Goal: Communication & Community: Answer question/provide support

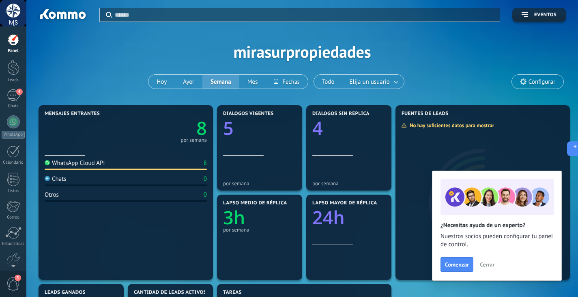
scroll to position [364, 0]
click at [4, 92] on link "4 Chats" at bounding box center [13, 98] width 26 height 19
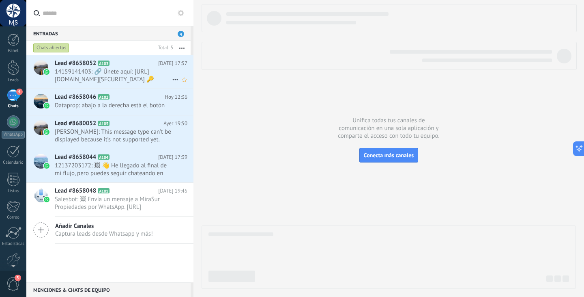
click at [147, 70] on span "14159141403: 🔗 Únete aquí: [URL][DOMAIN_NAME][SECURITY_DATA] 🔑 Contraseña de la…" at bounding box center [113, 75] width 117 height 15
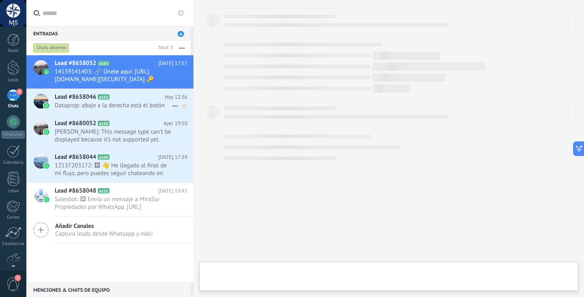
click at [145, 103] on span "Dataprop: abajo a la derecha está el botón" at bounding box center [113, 105] width 117 height 8
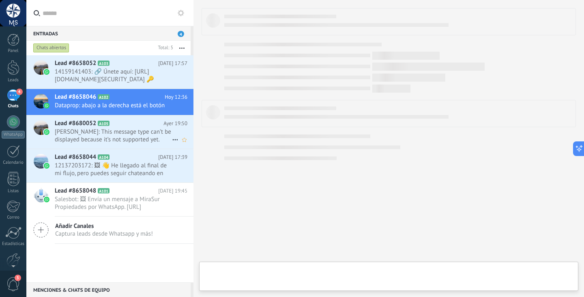
click at [137, 130] on span "[PERSON_NAME]: This message type can’t be displayed because it’s not supported …" at bounding box center [113, 135] width 117 height 15
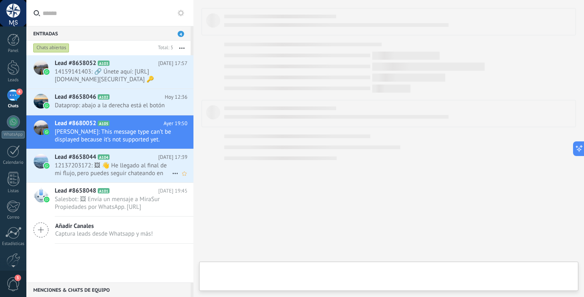
click at [138, 151] on div "Lead #8658044 A104 [DATE] 17:39 12137203172: 🖼 👋 He llegado al final de mi fluj…" at bounding box center [124, 165] width 139 height 33
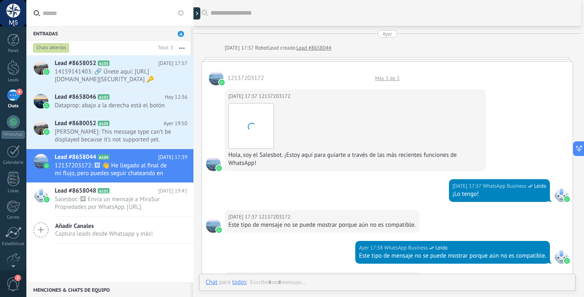
scroll to position [412, 0]
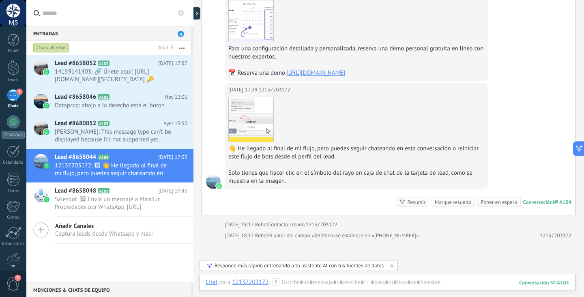
drag, startPoint x: 365, startPoint y: 103, endPoint x: 346, endPoint y: 101, distance: 19.1
click at [346, 101] on div "Descargar" at bounding box center [356, 119] width 256 height 45
click at [13, 90] on div "4" at bounding box center [13, 95] width 13 height 12
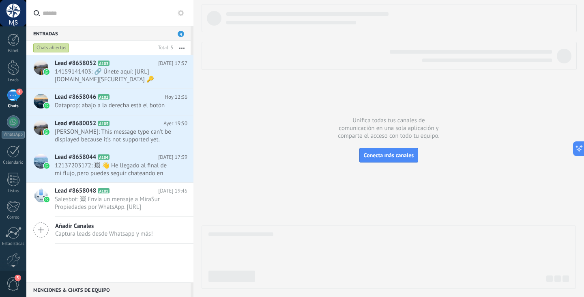
click at [180, 49] on button "button" at bounding box center [181, 48] width 17 height 15
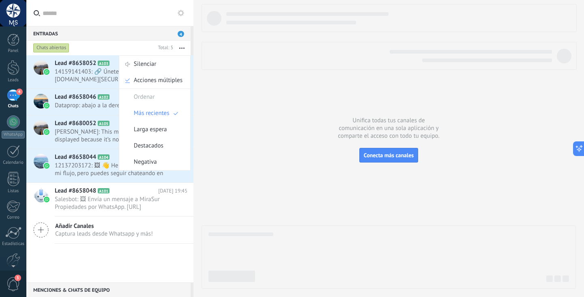
click at [86, 79] on span "14159141403: 🔗 Únete aquí: [URL][DOMAIN_NAME][SECURITY_DATA] 🔑 Contraseña de la…" at bounding box center [113, 75] width 117 height 15
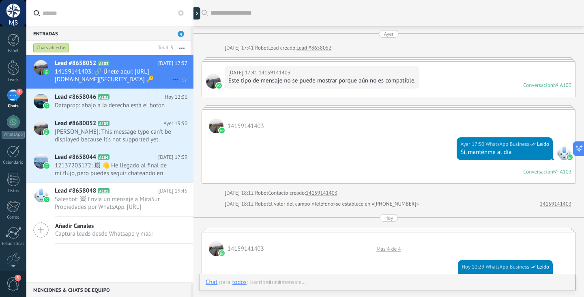
scroll to position [502, 0]
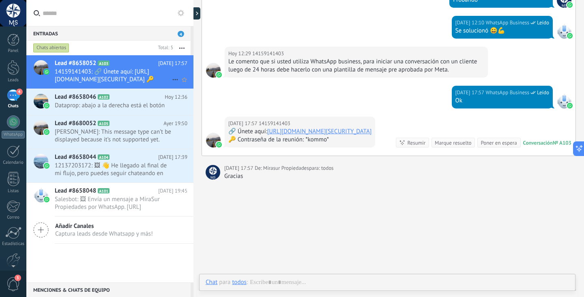
click at [172, 80] on use at bounding box center [174, 79] width 5 height 1
click at [178, 85] on icon at bounding box center [178, 84] width 6 height 6
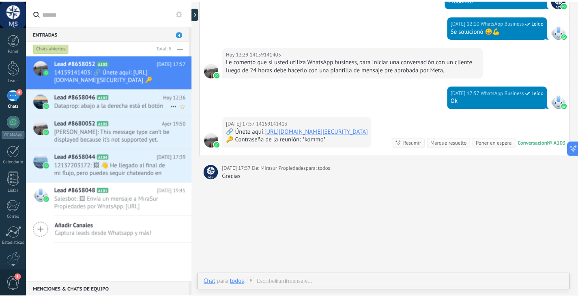
scroll to position [516, 0]
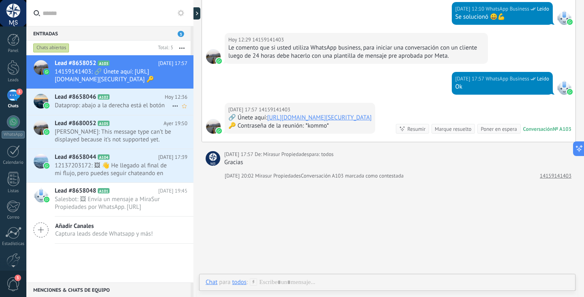
click at [172, 102] on icon at bounding box center [175, 106] width 10 height 10
click at [178, 108] on icon at bounding box center [178, 110] width 6 height 6
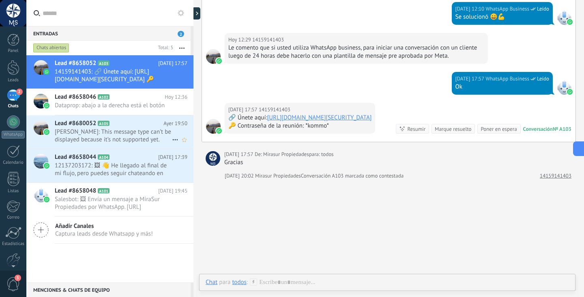
click at [172, 141] on icon at bounding box center [175, 140] width 10 height 10
click at [185, 143] on span "[PERSON_NAME] respondió" at bounding box center [219, 144] width 71 height 16
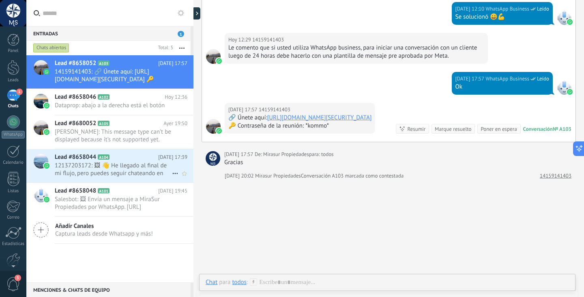
click at [172, 175] on icon at bounding box center [175, 173] width 10 height 10
click at [185, 172] on span "[PERSON_NAME] respondió" at bounding box center [219, 177] width 71 height 16
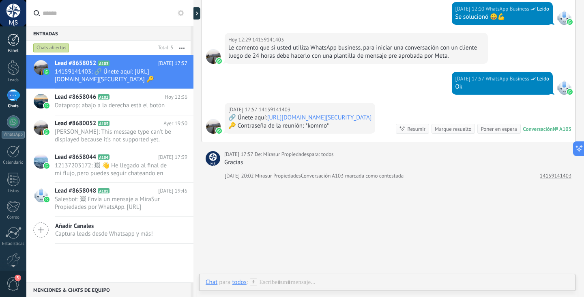
click at [16, 49] on div "Panel" at bounding box center [14, 50] width 24 height 5
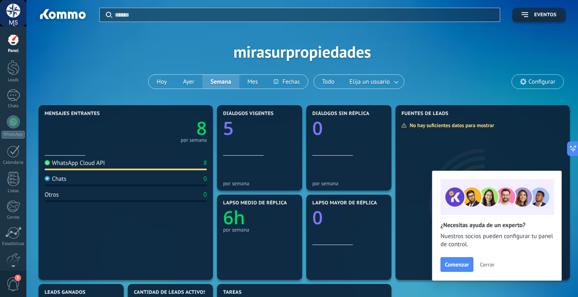
click at [15, 7] on div at bounding box center [13, 13] width 26 height 26
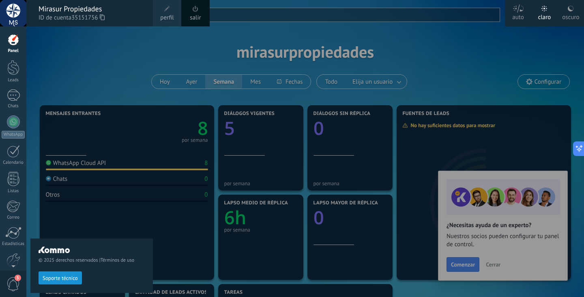
click at [2, 12] on div at bounding box center [13, 13] width 26 height 26
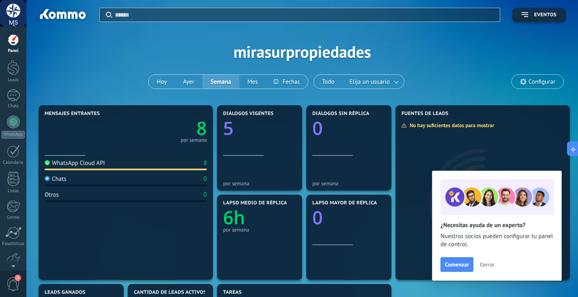
click at [17, 17] on div at bounding box center [13, 13] width 26 height 26
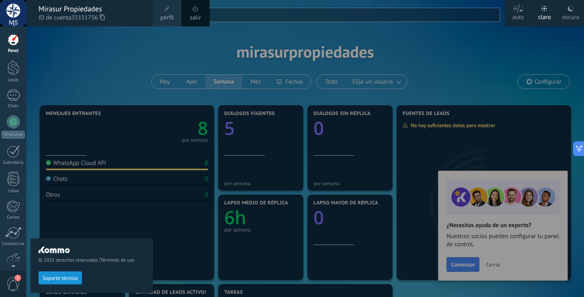
click at [167, 9] on span at bounding box center [167, 9] width 6 height 6
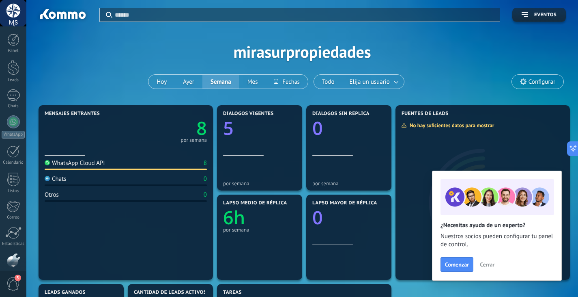
scroll to position [41, 0]
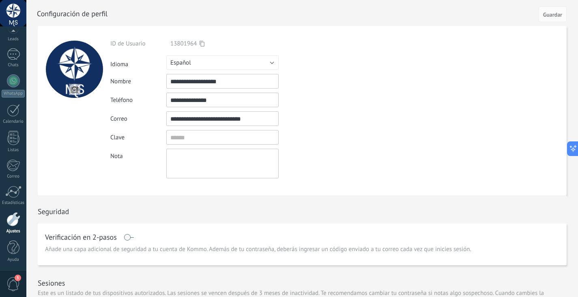
click at [72, 60] on div at bounding box center [74, 69] width 57 height 57
click at [75, 88] on input "file" at bounding box center [74, 89] width 11 height 11
drag, startPoint x: 223, startPoint y: 18, endPoint x: 177, endPoint y: 19, distance: 46.3
click at [216, 19] on div at bounding box center [311, 13] width 549 height 26
click at [20, 14] on div at bounding box center [13, 13] width 26 height 26
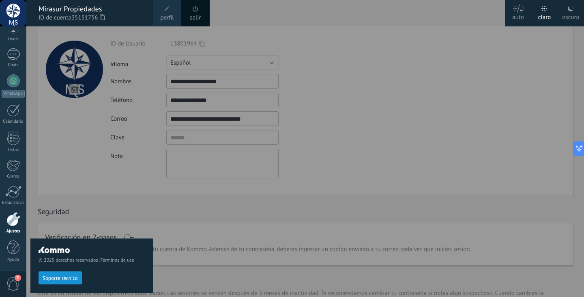
click at [305, 13] on div at bounding box center [318, 148] width 584 height 297
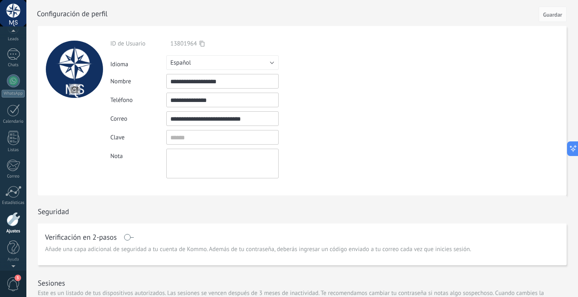
scroll to position [19, 0]
click at [17, 35] on div at bounding box center [13, 32] width 26 height 12
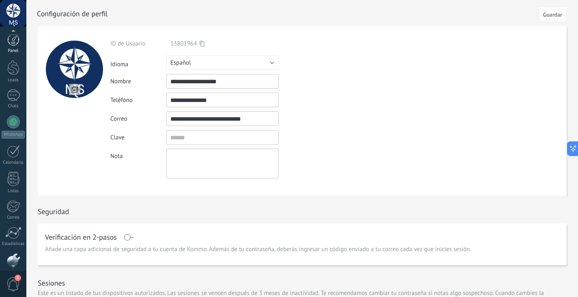
click at [15, 43] on div at bounding box center [13, 40] width 12 height 12
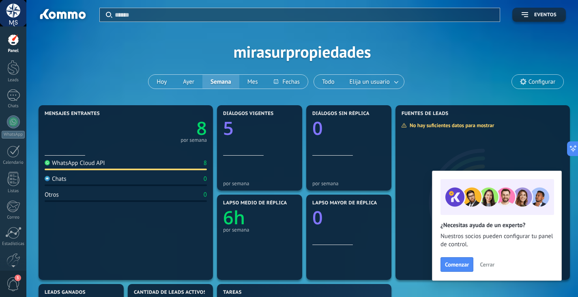
drag, startPoint x: 142, startPoint y: 27, endPoint x: 135, endPoint y: 27, distance: 7.7
click at [135, 27] on div "Aplicar Eventos mirasurpropiedades [DATE] [DATE] Semana Mes Todo Elija un usuar…" at bounding box center [303, 51] width 528 height 103
click at [226, 33] on div "Aplicar Eventos mirasurpropiedades [DATE] [DATE] Semana Mes Todo Elija un usuar…" at bounding box center [303, 51] width 528 height 103
